Goal: Entertainment & Leisure: Consume media (video, audio)

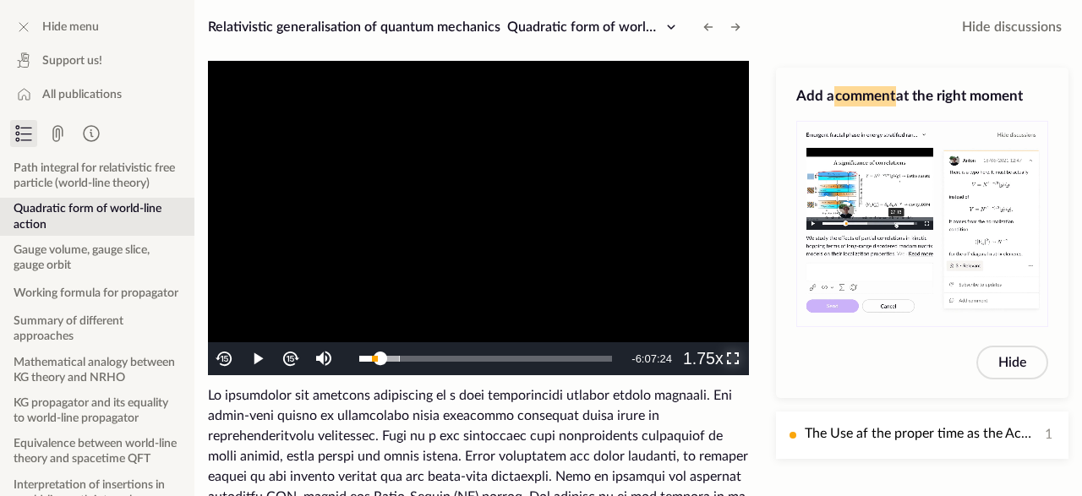
click at [733, 359] on span "Video Player" at bounding box center [733, 359] width 0 height 0
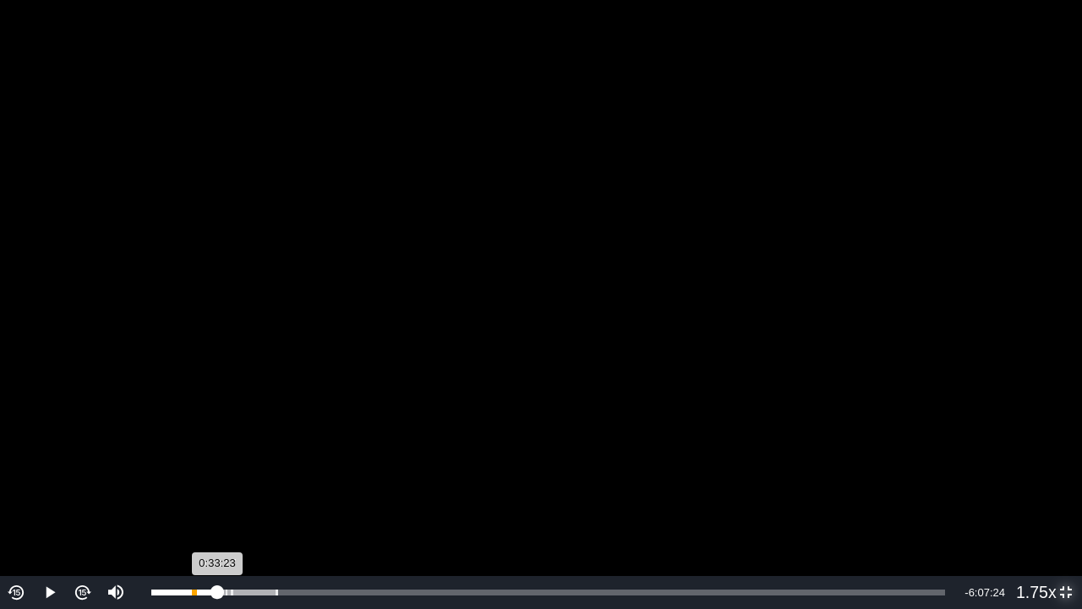
click at [217, 495] on div "0:33:23" at bounding box center [184, 592] width 66 height 6
click at [217, 495] on div "0:33:17" at bounding box center [184, 592] width 66 height 6
click at [222, 495] on div "0:35:51" at bounding box center [186, 592] width 71 height 6
click at [223, 495] on div "0:36:16" at bounding box center [187, 592] width 72 height 6
click at [292, 430] on video "To view this video please enable JavaScript, and consider upgrading to a web br…" at bounding box center [541, 304] width 1082 height 609
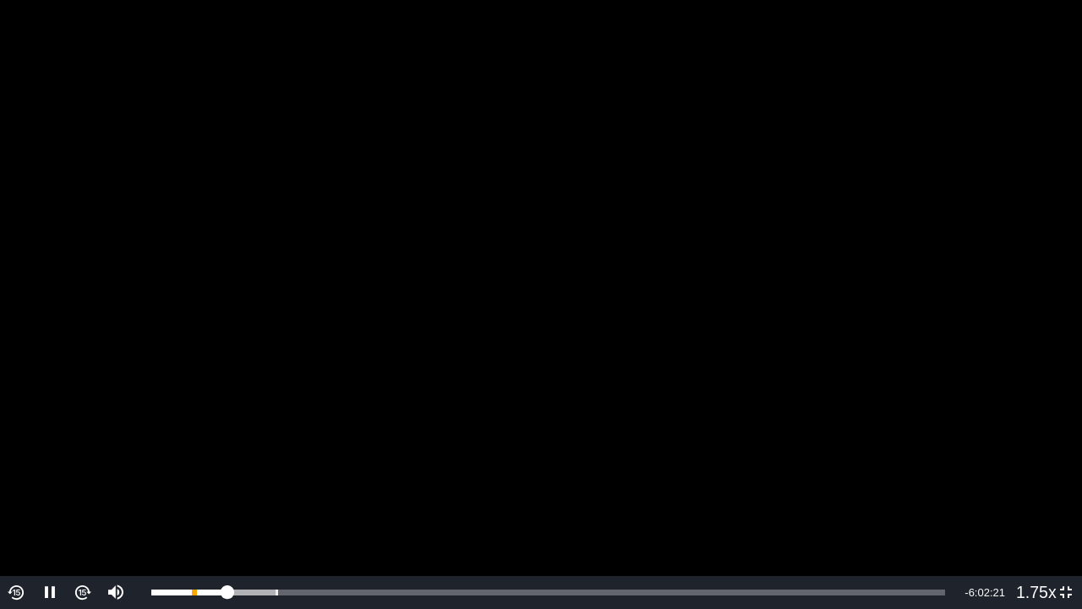
click at [219, 430] on video "To view this video please enable JavaScript, and consider upgrading to a web br…" at bounding box center [541, 304] width 1082 height 609
click at [110, 450] on video "To view this video please enable JavaScript, and consider upgrading to a web br…" at bounding box center [541, 304] width 1082 height 609
click at [227, 495] on div "0:38:29" at bounding box center [189, 592] width 76 height 6
click at [118, 449] on video "To view this video please enable JavaScript, and consider upgrading to a web br…" at bounding box center [541, 304] width 1082 height 609
click at [136, 446] on video "To view this video please enable JavaScript, and consider upgrading to a web br…" at bounding box center [541, 304] width 1082 height 609
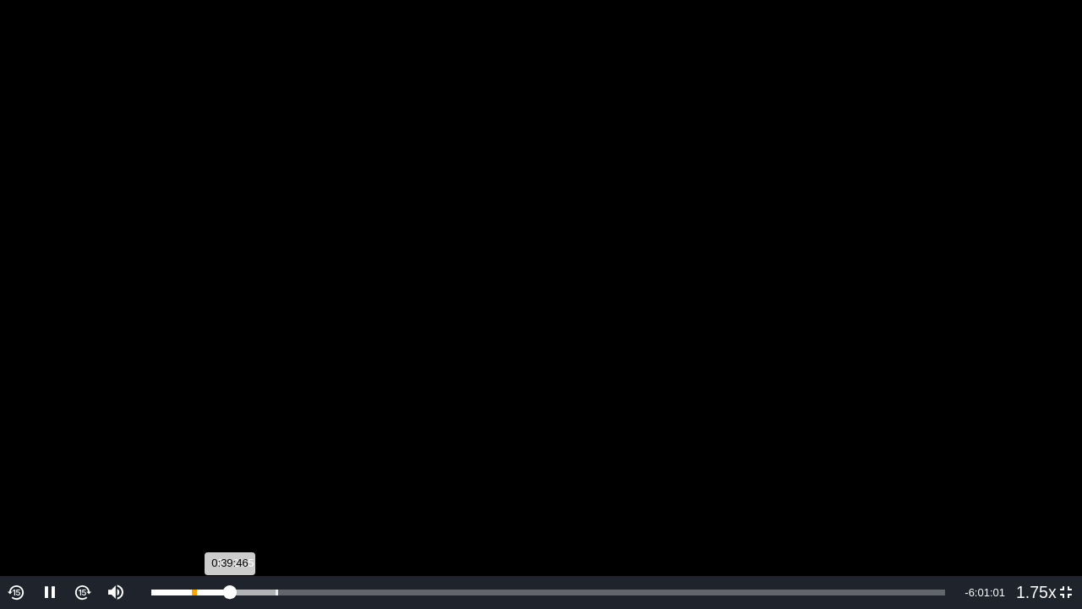
click at [230, 495] on div "0:39:46" at bounding box center [190, 592] width 79 height 6
click at [541, 410] on video "To view this video please enable JavaScript, and consider upgrading to a web br…" at bounding box center [541, 304] width 1082 height 609
click at [234, 495] on div "0:42:19" at bounding box center [193, 592] width 84 height 6
click at [234, 495] on div "0:41:49" at bounding box center [192, 592] width 83 height 6
click at [748, 398] on video "To view this video please enable JavaScript, and consider upgrading to a web br…" at bounding box center [541, 304] width 1082 height 609
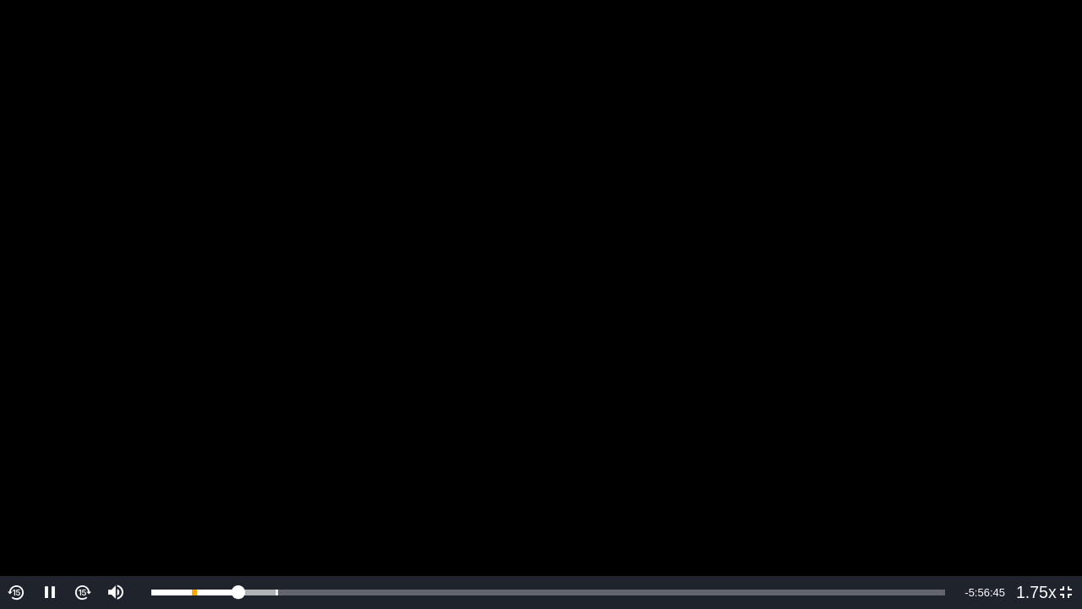
click at [931, 401] on video "To view this video please enable JavaScript, and consider upgrading to a web br…" at bounding box center [541, 304] width 1082 height 609
